Goal: Task Accomplishment & Management: Complete application form

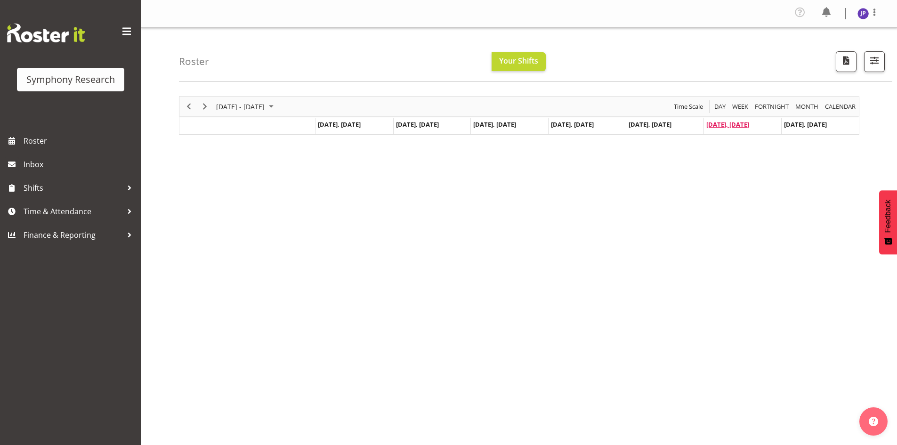
click at [732, 127] on span "Sep 6, Saturday" at bounding box center [727, 124] width 43 height 8
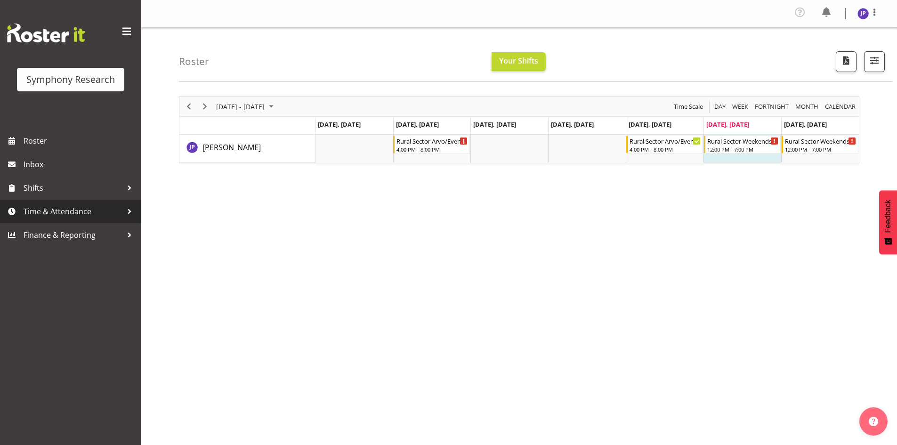
click at [129, 208] on div at bounding box center [129, 211] width 14 height 14
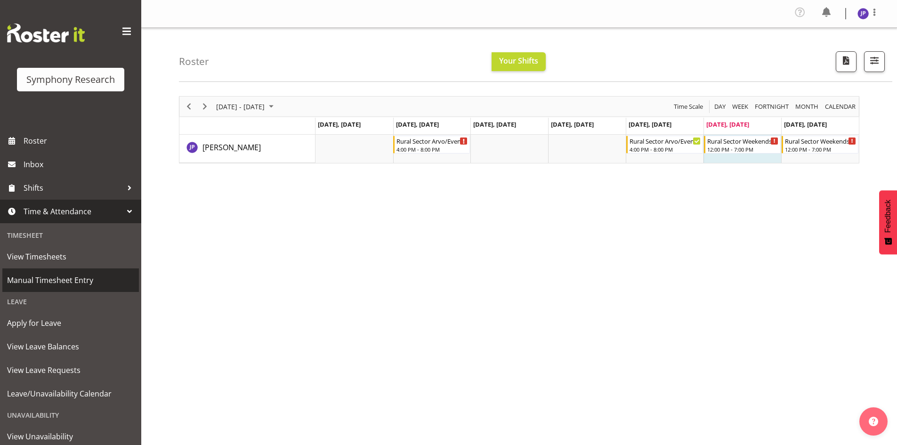
click at [53, 282] on span "Manual Timesheet Entry" at bounding box center [70, 280] width 127 height 14
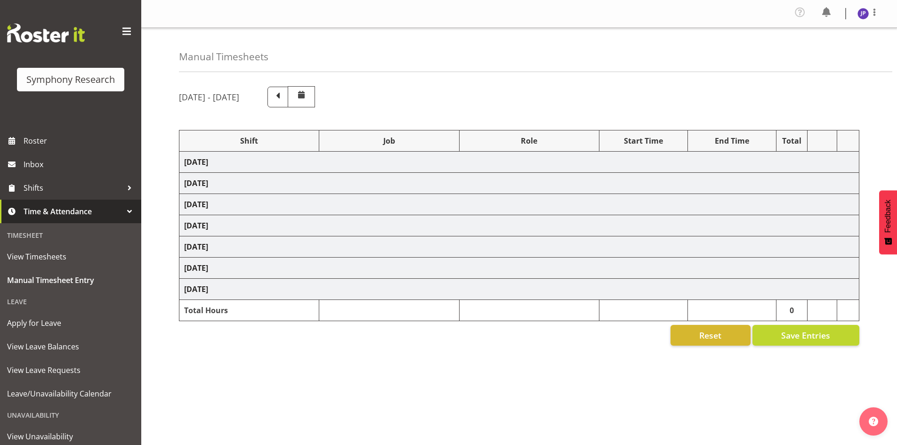
select select "81298"
select select "10587"
select select "47"
select select "81298"
select select "10587"
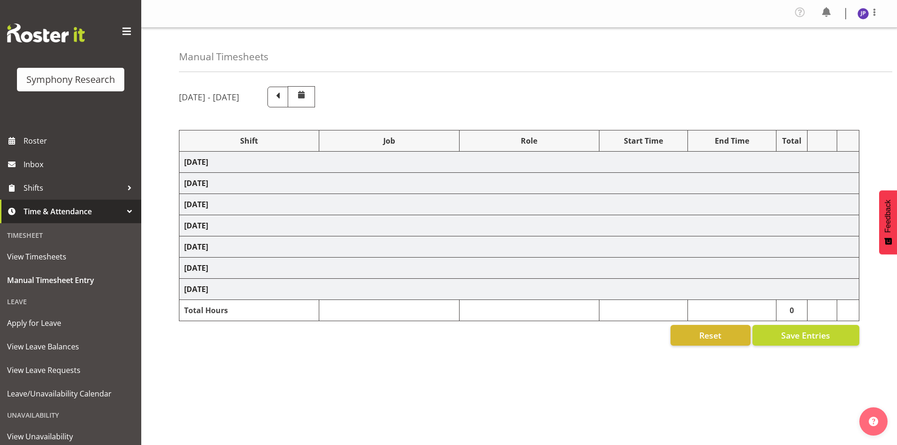
select select "47"
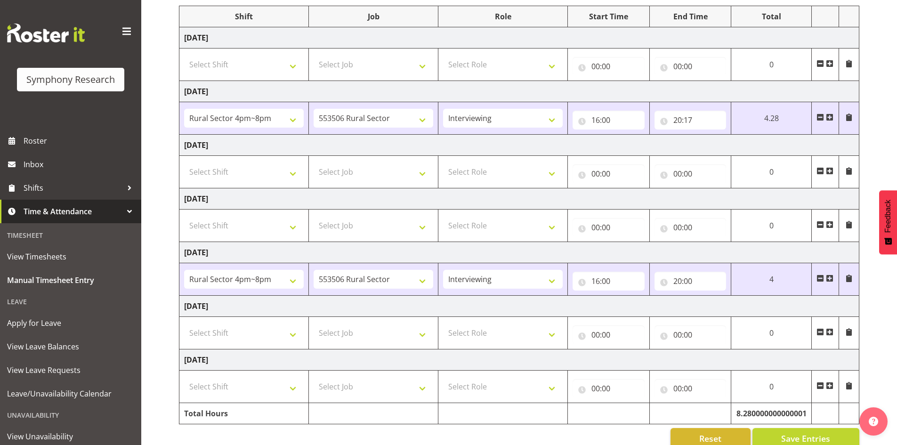
scroll to position [141, 0]
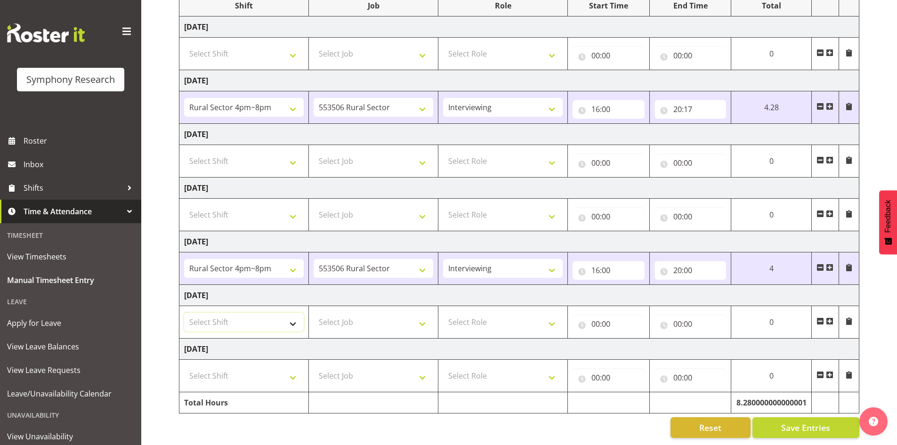
click at [292, 316] on select "Select Shift !!Weekend Residential (Roster IT Shift Label) *Business 9/10am ~ 4…" at bounding box center [244, 322] width 120 height 19
select select "81561"
click at [184, 313] on select "Select Shift !!Weekend Residential (Roster IT Shift Label) *Business 9/10am ~ 4…" at bounding box center [244, 322] width 120 height 19
click at [292, 264] on select "!!Weekend Residential (Roster IT Shift Label) *Business 9/10am ~ 4:30pm *Busine…" at bounding box center [244, 268] width 120 height 19
click at [184, 259] on select "!!Weekend Residential (Roster IT Shift Label) *Business 9/10am ~ 4:30pm *Busine…" at bounding box center [244, 268] width 120 height 19
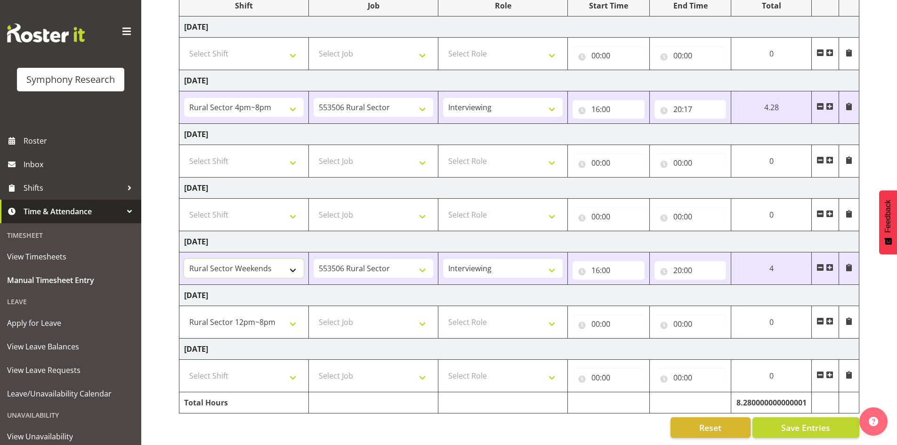
click at [294, 265] on select "!!Weekend Residential (Roster IT Shift Label) *Business 9/10am ~ 4:30pm *Busine…" at bounding box center [244, 268] width 120 height 19
select select "81298"
click at [184, 259] on select "!!Weekend Residential (Roster IT Shift Label) *Business 9/10am ~ 4:30pm *Busine…" at bounding box center [244, 268] width 120 height 19
click at [293, 317] on select "!!Weekend Residential (Roster IT Shift Label) *Business 9/10am ~ 4:30pm *Busine…" at bounding box center [244, 322] width 120 height 19
select select "81299"
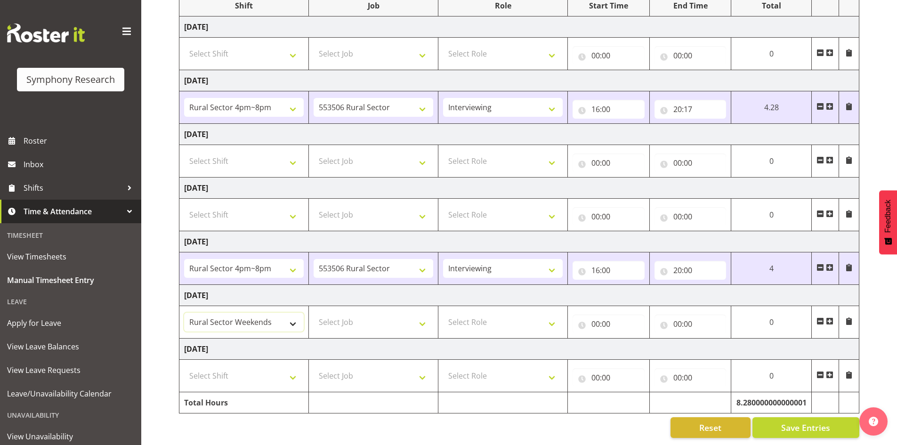
click at [184, 313] on select "!!Weekend Residential (Roster IT Shift Label) *Business 9/10am ~ 4:30pm *Busine…" at bounding box center [244, 322] width 120 height 19
click at [551, 316] on select "Select Role Briefing Interviewing" at bounding box center [503, 322] width 120 height 19
select select "47"
click at [443, 313] on select "Select Role Briefing Interviewing" at bounding box center [503, 322] width 120 height 19
click at [31, 143] on span "Roster" at bounding box center [80, 141] width 113 height 14
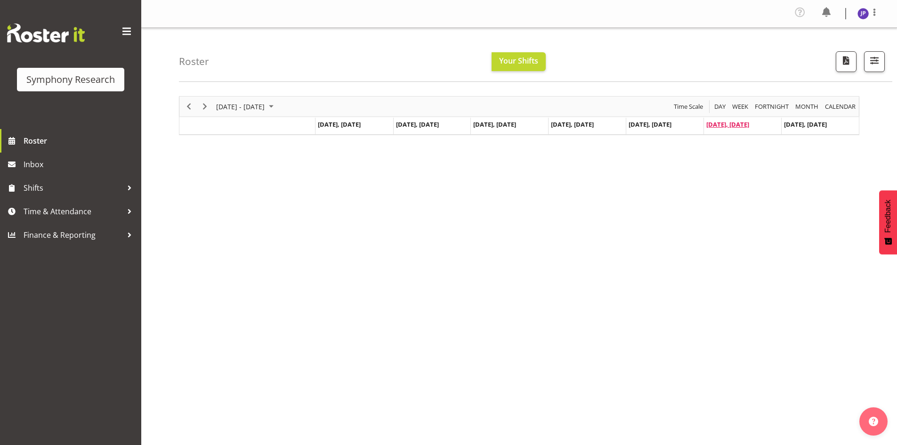
click at [730, 122] on span "Sep 6, Saturday" at bounding box center [727, 124] width 43 height 8
